Goal: Navigation & Orientation: Find specific page/section

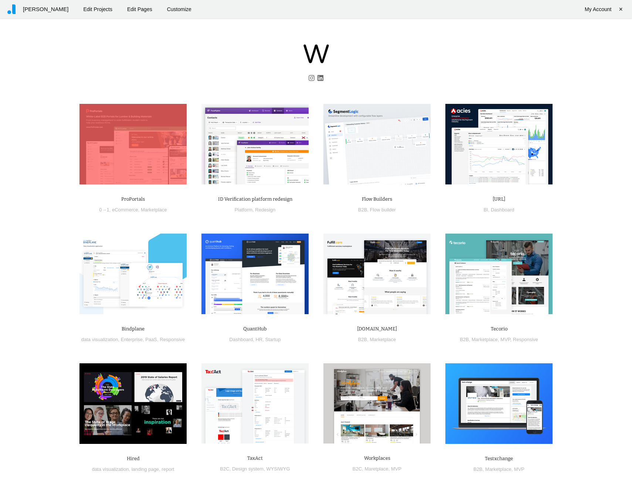
click at [157, 133] on img at bounding box center [132, 144] width 107 height 81
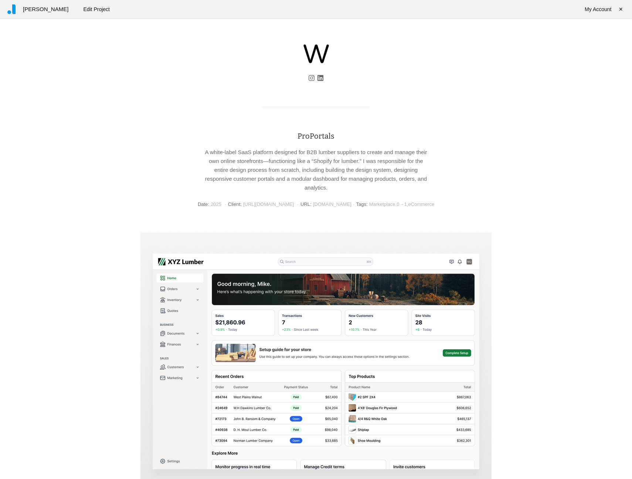
click at [328, 52] on img at bounding box center [317, 53] width 26 height 19
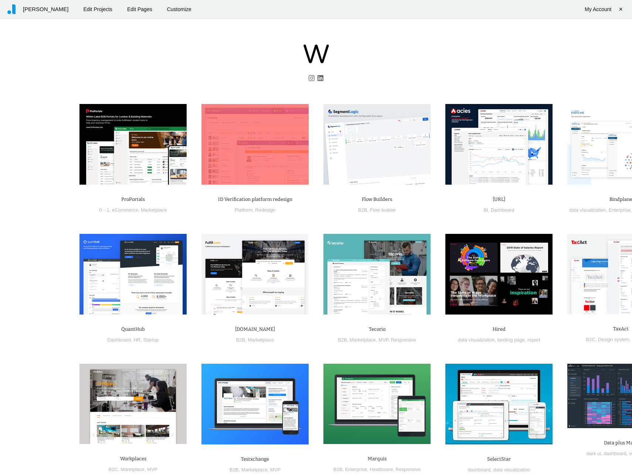
click at [225, 119] on img at bounding box center [254, 144] width 107 height 81
